Goal: Task Accomplishment & Management: Complete application form

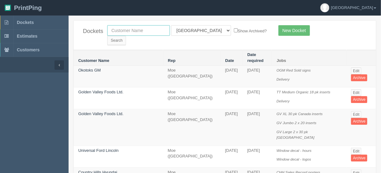
click at [124, 30] on input "text" at bounding box center [138, 30] width 63 height 11
type input "calgary f"
click at [126, 36] on input "Search" at bounding box center [116, 40] width 19 height 9
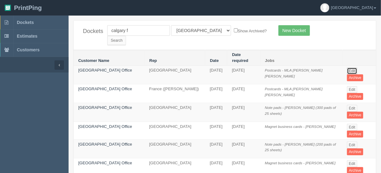
click at [352, 68] on link "Edit" at bounding box center [352, 71] width 10 height 7
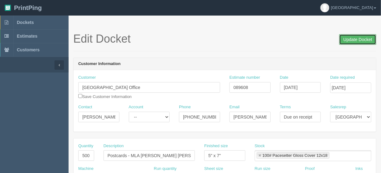
click at [360, 39] on input "Update Docket" at bounding box center [357, 39] width 37 height 11
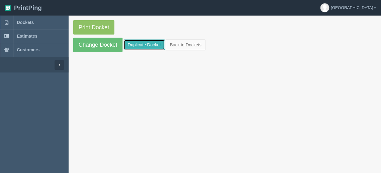
click at [145, 44] on link "Duplicate Docket" at bounding box center [144, 45] width 41 height 11
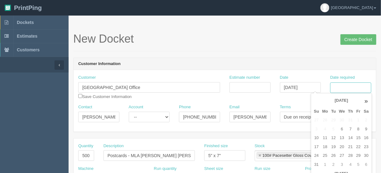
click at [340, 85] on input "Date required" at bounding box center [350, 88] width 41 height 11
click at [332, 136] on td "12" at bounding box center [334, 138] width 8 height 9
click at [340, 138] on td "13" at bounding box center [341, 138] width 9 height 9
type input "[DATE]"
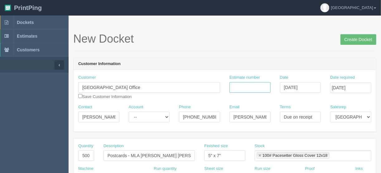
click at [236, 86] on input "Estimate number" at bounding box center [250, 87] width 41 height 11
click at [246, 90] on input "Estimate number" at bounding box center [250, 87] width 41 height 11
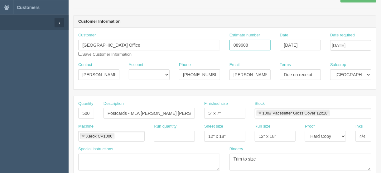
scroll to position [75, 0]
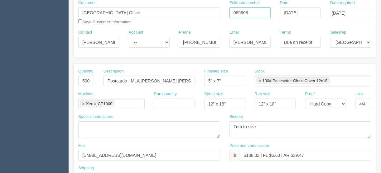
type input "089608"
drag, startPoint x: 259, startPoint y: 153, endPoint x: 253, endPoint y: 157, distance: 7.6
click at [247, 155] on input "$138.32 | FL $6.63 | AR $39.47" at bounding box center [306, 155] width 132 height 11
type input "$211.40 | FL $6.63 | AR $39.47"
click at [85, 79] on input "500" at bounding box center [86, 81] width 16 height 11
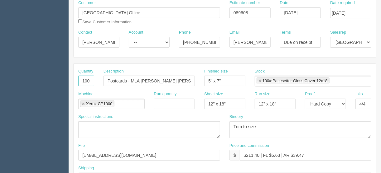
type input "1000"
click at [344, 102] on select "-- Email Hard Copy" at bounding box center [325, 104] width 41 height 11
select select "Email"
click at [305, 99] on select "-- Email Hard Copy" at bounding box center [325, 104] width 41 height 11
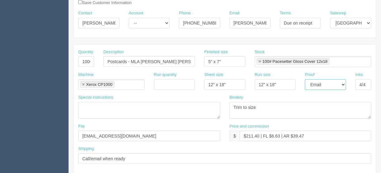
scroll to position [125, 0]
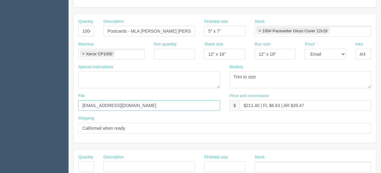
drag, startPoint x: 117, startPoint y: 104, endPoint x: 67, endPoint y: 112, distance: 50.0
click at [67, 112] on section "Dockets Estimates Customers" at bounding box center [190, 166] width 381 height 551
type input "Client files > July 2025"
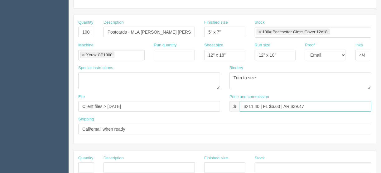
scroll to position [115, 0]
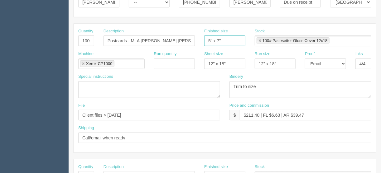
drag, startPoint x: 209, startPoint y: 38, endPoint x: 209, endPoint y: 45, distance: 6.6
click at [209, 39] on input "5" x 7"" at bounding box center [224, 41] width 41 height 11
type input "7" x 5""
click at [279, 116] on input "$211.40 | FL $6.63 | AR $39.47" at bounding box center [306, 115] width 132 height 11
drag, startPoint x: 306, startPoint y: 112, endPoint x: 296, endPoint y: 115, distance: 10.9
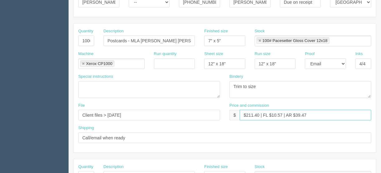
click at [296, 115] on input "$211.40 | FL $10.57 | AR $39.47" at bounding box center [306, 115] width 132 height 11
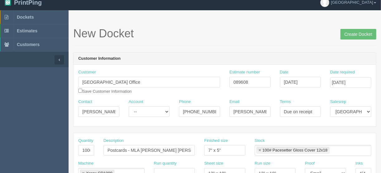
scroll to position [0, 0]
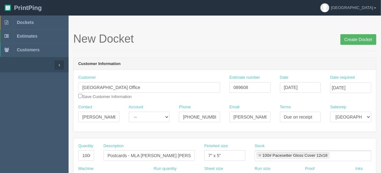
type input "$211.40 | FL $10.57 | AR $59.90"
click at [362, 39] on input "Create Docket" at bounding box center [359, 39] width 36 height 11
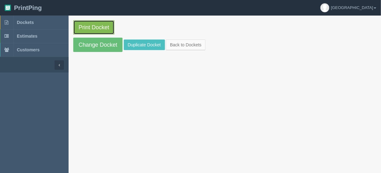
click at [99, 28] on link "Print Docket" at bounding box center [93, 27] width 41 height 14
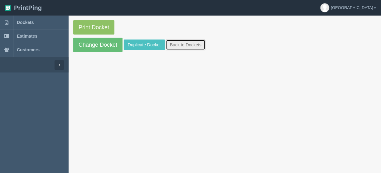
click at [189, 44] on link "Back to Dockets" at bounding box center [186, 45] width 40 height 11
click at [184, 42] on link "Back to Dockets" at bounding box center [186, 45] width 40 height 11
click at [184, 43] on link "Back to Dockets" at bounding box center [186, 45] width 40 height 11
click at [180, 44] on link "Back to Dockets" at bounding box center [186, 45] width 40 height 11
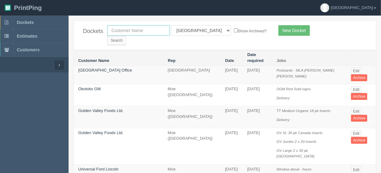
click at [141, 30] on input "text" at bounding box center [138, 30] width 63 height 11
type input "peak p"
click at [199, 31] on select "All Users [PERSON_NAME] Test 1 [PERSON_NAME] [PERSON_NAME] [PERSON_NAME] France…" at bounding box center [201, 30] width 60 height 11
select select
click at [171, 25] on select "All Users Ali Ali Test 1 Aly Amy Ankit Arif Brandon Dan France Greg Jim Mark Ma…" at bounding box center [201, 30] width 60 height 11
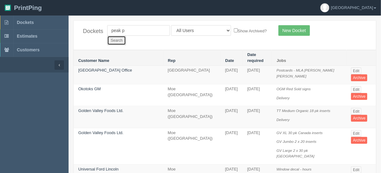
click at [126, 36] on input "Search" at bounding box center [116, 40] width 19 height 9
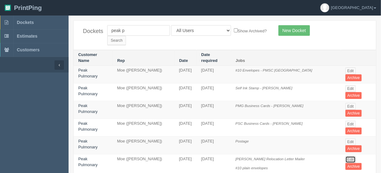
click at [346, 157] on link "Edit" at bounding box center [351, 160] width 10 height 7
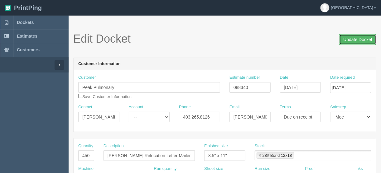
click at [349, 39] on input "Update Docket" at bounding box center [357, 39] width 37 height 11
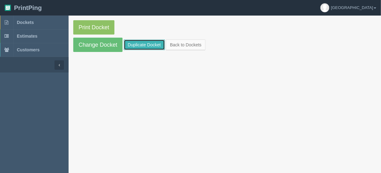
click at [142, 44] on link "Duplicate Docket" at bounding box center [144, 45] width 41 height 11
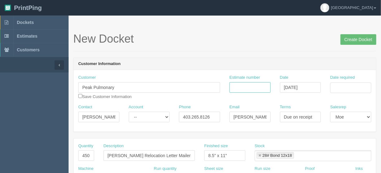
drag, startPoint x: 256, startPoint y: 85, endPoint x: 273, endPoint y: 82, distance: 17.1
click at [256, 85] on input "Estimate number" at bounding box center [250, 87] width 41 height 11
type input "088340"
click at [345, 86] on input "Date required" at bounding box center [350, 88] width 41 height 11
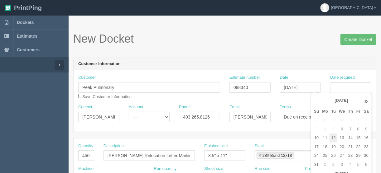
click at [333, 139] on td "12" at bounding box center [334, 138] width 8 height 9
click at [350, 138] on td "14" at bounding box center [351, 138] width 8 height 9
type input "[DATE]"
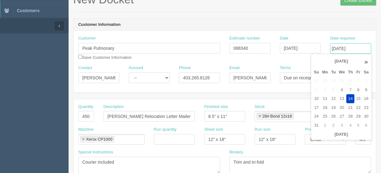
scroll to position [100, 0]
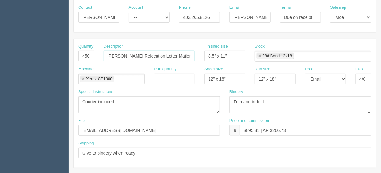
drag, startPoint x: 137, startPoint y: 56, endPoint x: 115, endPoint y: 53, distance: 21.7
click at [115, 53] on input "Dr. Rahimzada Relocation Letter Mailer" at bounding box center [149, 56] width 91 height 11
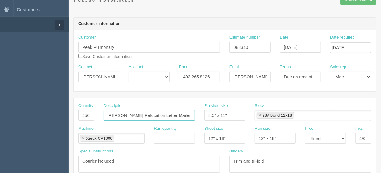
scroll to position [0, 0]
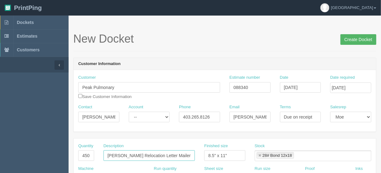
type input "[PERSON_NAME] Relocation Letter Mailer"
click at [359, 39] on input "Create Docket" at bounding box center [359, 39] width 36 height 11
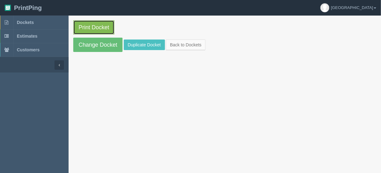
click at [94, 26] on link "Print Docket" at bounding box center [93, 27] width 41 height 14
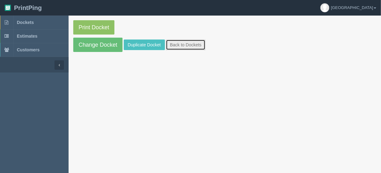
click at [190, 45] on link "Back to Dockets" at bounding box center [186, 45] width 40 height 11
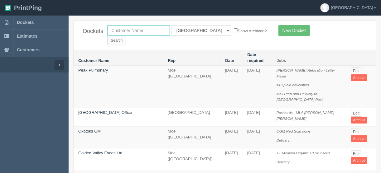
click at [130, 31] on input "text" at bounding box center [138, 30] width 63 height 11
type input "peak p"
click at [200, 30] on select "All Users [PERSON_NAME] Test 1 [PERSON_NAME] [PERSON_NAME] [PERSON_NAME] France…" at bounding box center [201, 30] width 60 height 11
select select
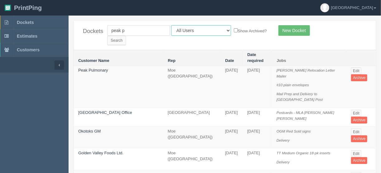
click at [171, 25] on select "All Users [PERSON_NAME] Test 1 [PERSON_NAME] [PERSON_NAME] [PERSON_NAME] France…" at bounding box center [201, 30] width 60 height 11
click at [126, 36] on input "Search" at bounding box center [116, 40] width 19 height 9
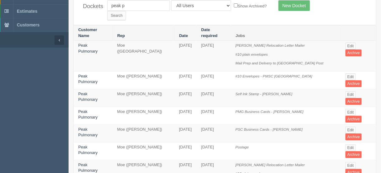
scroll to position [50, 0]
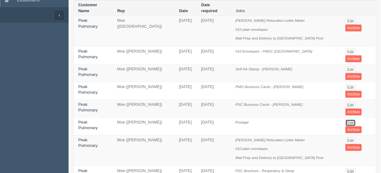
click at [346, 120] on link "Edit" at bounding box center [351, 123] width 10 height 7
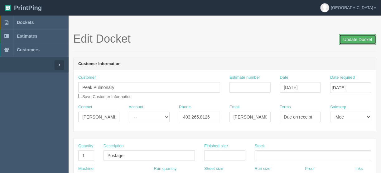
click at [356, 40] on input "Update Docket" at bounding box center [357, 39] width 37 height 11
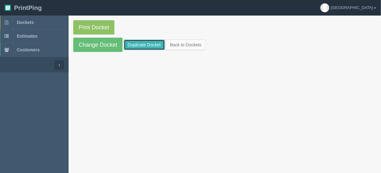
click at [134, 44] on link "Duplicate Docket" at bounding box center [144, 45] width 41 height 11
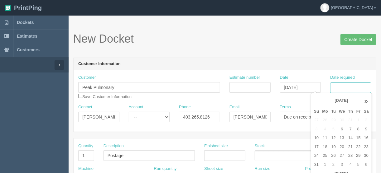
click at [337, 88] on input "Date required" at bounding box center [350, 88] width 41 height 11
click at [332, 137] on td "12" at bounding box center [334, 138] width 8 height 9
click at [341, 138] on td "13" at bounding box center [341, 138] width 9 height 9
type input "[DATE]"
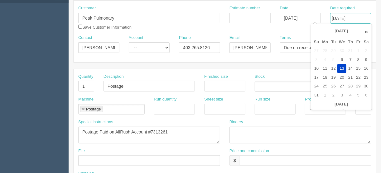
scroll to position [100, 0]
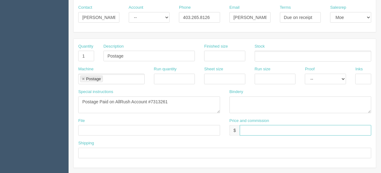
click at [250, 128] on input "text" at bounding box center [306, 130] width 132 height 11
type input "$_________________________________"
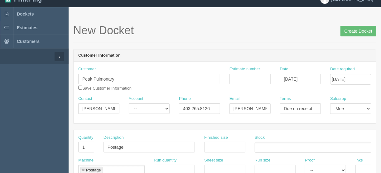
scroll to position [0, 0]
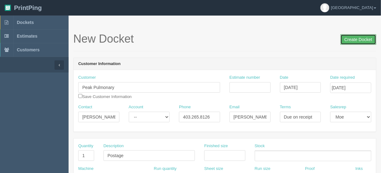
click at [354, 40] on input "Create Docket" at bounding box center [359, 39] width 36 height 11
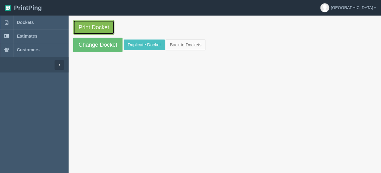
click at [92, 25] on link "Print Docket" at bounding box center [93, 27] width 41 height 14
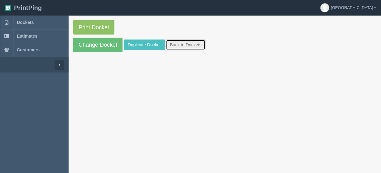
click at [188, 43] on link "Back to Dockets" at bounding box center [186, 45] width 40 height 11
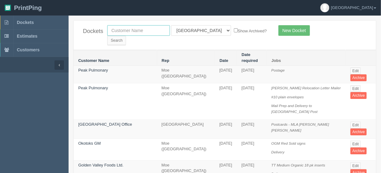
click at [135, 29] on input "text" at bounding box center [138, 30] width 63 height 11
type input "calgary i"
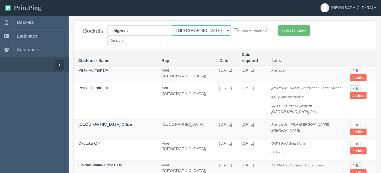
click at [198, 30] on select "All Users [PERSON_NAME] Test 1 [PERSON_NAME] [PERSON_NAME] [PERSON_NAME] France…" at bounding box center [201, 30] width 60 height 11
select select
click at [171, 25] on select "All Users [PERSON_NAME] Test 1 [PERSON_NAME] [PERSON_NAME] [PERSON_NAME] France…" at bounding box center [201, 30] width 60 height 11
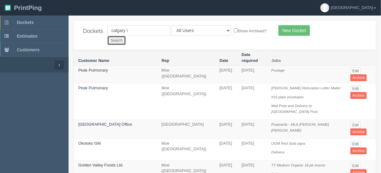
click at [126, 36] on input "Search" at bounding box center [116, 40] width 19 height 9
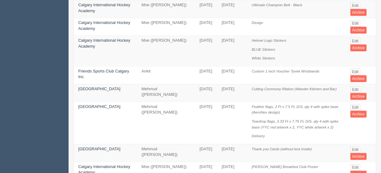
scroll to position [150, 0]
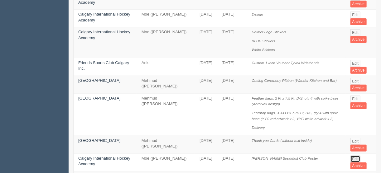
click at [355, 156] on link "Edit" at bounding box center [356, 159] width 10 height 7
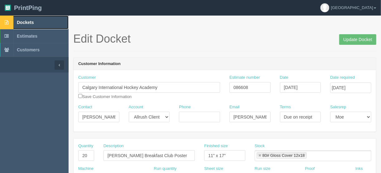
click at [26, 21] on span "Dockets" at bounding box center [25, 22] width 17 height 5
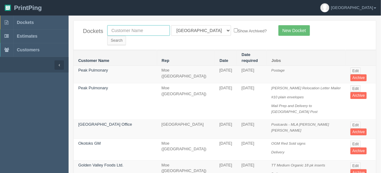
click at [145, 31] on input "text" at bounding box center [138, 30] width 63 height 11
type input "country hills n"
click at [200, 30] on select "All Users Ali Ali Test 1 Aly Amy Ankit Arif Brandon Dan France Greg Jim Mark Ma…" at bounding box center [201, 30] width 60 height 11
select select
click at [171, 25] on select "All Users Ali Ali Test 1 Aly Amy Ankit Arif Brandon Dan France Greg Jim Mark Ma…" at bounding box center [201, 30] width 60 height 11
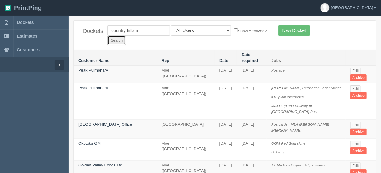
click at [126, 36] on input "Search" at bounding box center [116, 40] width 19 height 9
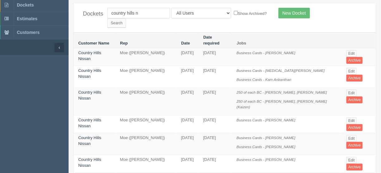
scroll to position [25, 0]
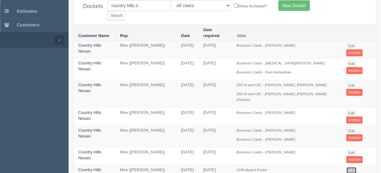
click at [347, 167] on link "Edit" at bounding box center [352, 170] width 10 height 7
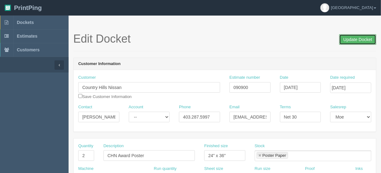
click at [351, 40] on input "Update Docket" at bounding box center [357, 39] width 37 height 11
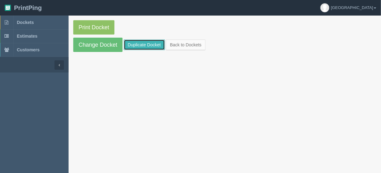
click at [136, 45] on link "Duplicate Docket" at bounding box center [144, 45] width 41 height 11
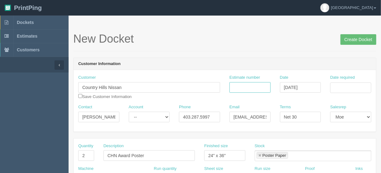
drag, startPoint x: 242, startPoint y: 87, endPoint x: 231, endPoint y: 84, distance: 12.0
click at [242, 86] on input "Estimate number" at bounding box center [250, 87] width 41 height 11
click at [251, 89] on input "Estimate number" at bounding box center [250, 87] width 41 height 11
type input "092032"
click at [351, 88] on input "Date required" at bounding box center [350, 88] width 41 height 11
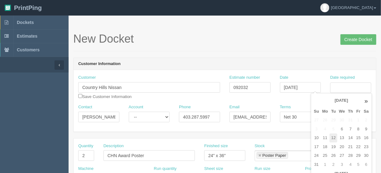
click at [334, 138] on td "12" at bounding box center [334, 138] width 8 height 9
click at [342, 138] on td "13" at bounding box center [341, 138] width 9 height 9
type input "[DATE]"
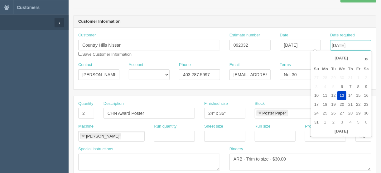
scroll to position [50, 0]
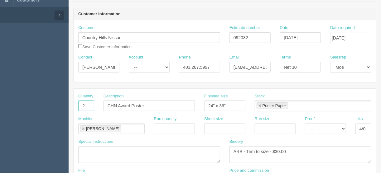
drag, startPoint x: 86, startPoint y: 103, endPoint x: 72, endPoint y: 108, distance: 15.0
click at [73, 104] on div "Quantity 2 Description CHN Award Poster Finished size 24" x 36" Stock Poster Pa…" at bounding box center [224, 154] width 303 height 130
type input "1"
drag, startPoint x: 129, startPoint y: 104, endPoint x: 120, endPoint y: 104, distance: 9.4
click at [120, 104] on input "CHN Award Poster" at bounding box center [149, 106] width 91 height 11
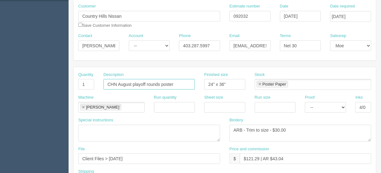
scroll to position [100, 0]
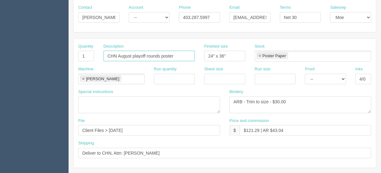
type input "CHN August playoff rounds poster"
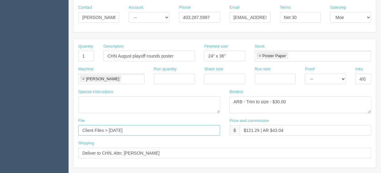
drag, startPoint x: 135, startPoint y: 129, endPoint x: 74, endPoint y: 129, distance: 61.8
click at [74, 129] on div "File Client Files > June 2025" at bounding box center [149, 129] width 151 height 23
type input "[EMAIL_ADDRESS][DOMAIN_NAME]"
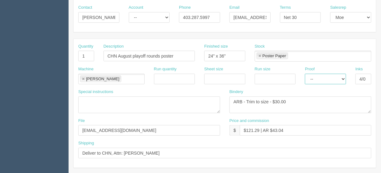
drag, startPoint x: 344, startPoint y: 78, endPoint x: 341, endPoint y: 80, distance: 4.2
click at [344, 78] on select "-- Email Hard Copy" at bounding box center [325, 79] width 41 height 11
select select "Hard Copy"
click at [305, 74] on select "-- Email Hard Copy" at bounding box center [325, 79] width 41 height 11
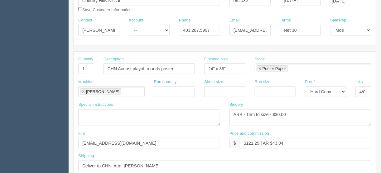
scroll to position [75, 0]
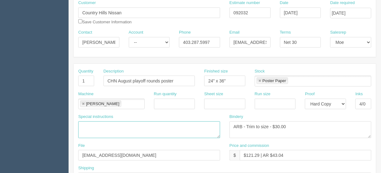
click at [85, 125] on textarea at bounding box center [149, 130] width 142 height 17
type textarea "Courier included"
click at [279, 126] on textarea "ARB - Trim to size - $30.00" at bounding box center [301, 130] width 142 height 17
type textarea "ARB - Trim to size - $25.00"
drag, startPoint x: 258, startPoint y: 154, endPoint x: 248, endPoint y: 154, distance: 10.0
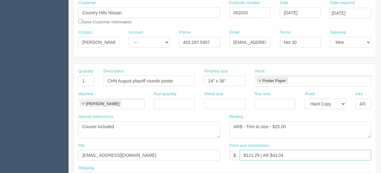
click at [248, 154] on input "$121.29 | AR $43.04" at bounding box center [306, 155] width 132 height 11
drag, startPoint x: 288, startPoint y: 153, endPoint x: 273, endPoint y: 155, distance: 14.5
click at [273, 155] on input "$104.24 | AR $43.04" at bounding box center [306, 155] width 132 height 11
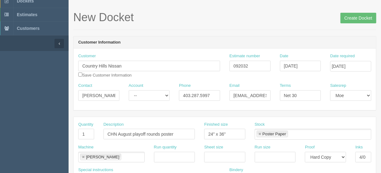
scroll to position [0, 0]
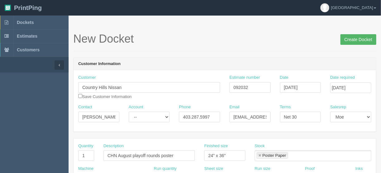
type input "$104.24 | AR $36.99"
click at [359, 39] on input "Create Docket" at bounding box center [359, 39] width 36 height 11
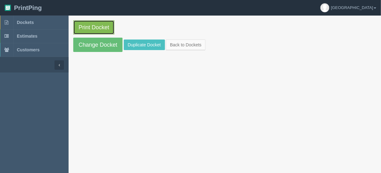
click at [91, 27] on link "Print Docket" at bounding box center [93, 27] width 41 height 14
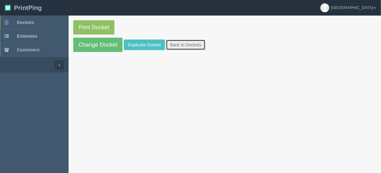
click at [182, 41] on link "Back to Dockets" at bounding box center [186, 45] width 40 height 11
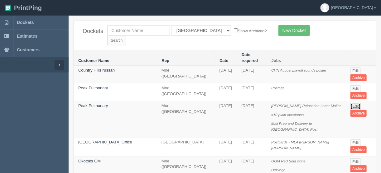
click at [351, 103] on link "Edit" at bounding box center [356, 106] width 10 height 7
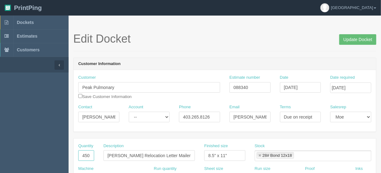
drag, startPoint x: 80, startPoint y: 153, endPoint x: 102, endPoint y: 154, distance: 21.8
click at [102, 154] on div "Quantity 450 Description [PERSON_NAME] Relocation Letter Mailer Finished size 8…" at bounding box center [225, 154] width 303 height 23
type input "534"
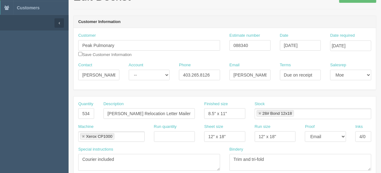
scroll to position [50, 0]
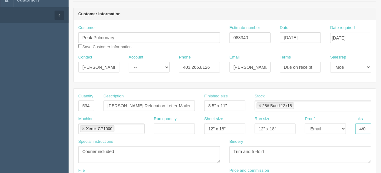
click at [368, 128] on input "4/0" at bounding box center [364, 129] width 16 height 11
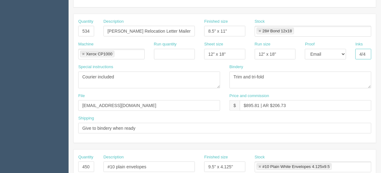
scroll to position [175, 0]
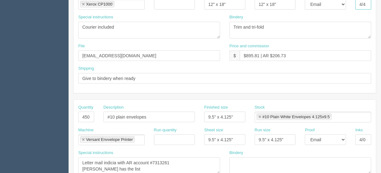
type input "4/4"
drag, startPoint x: 91, startPoint y: 114, endPoint x: 75, endPoint y: 114, distance: 15.9
click at [75, 114] on div "Quantity 450" at bounding box center [86, 116] width 25 height 23
type input "1000"
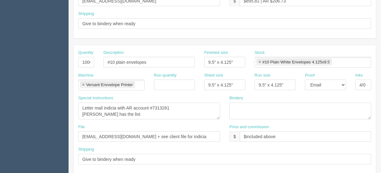
scroll to position [200, 0]
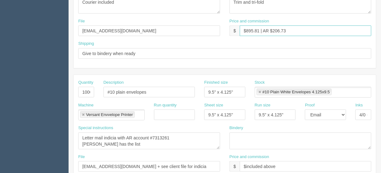
drag, startPoint x: 259, startPoint y: 31, endPoint x: 247, endPoint y: 30, distance: 12.5
click at [247, 30] on input "$895.81 | AR $206.73" at bounding box center [306, 31] width 132 height 11
drag, startPoint x: 297, startPoint y: 29, endPoint x: 282, endPoint y: 32, distance: 15.0
click at [279, 31] on input "$1055.68 | AR $206.73" at bounding box center [306, 31] width 132 height 11
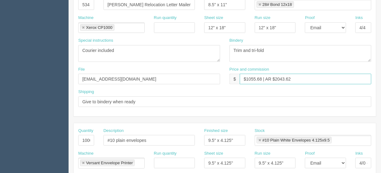
scroll to position [150, 0]
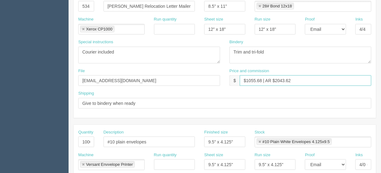
click at [279, 80] on input "$1055.68 | AR $2043.62" at bounding box center [306, 80] width 132 height 11
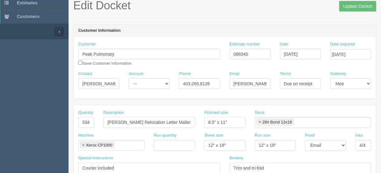
scroll to position [25, 0]
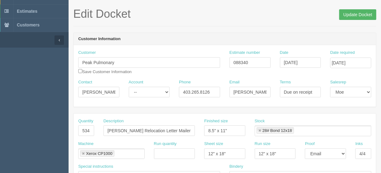
type input "$1055.68 | AR $243.62"
click at [358, 13] on input "Update Docket" at bounding box center [357, 14] width 37 height 11
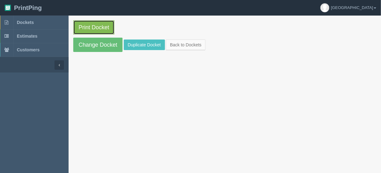
click at [91, 28] on link "Print Docket" at bounding box center [93, 27] width 41 height 14
